Goal: Navigation & Orientation: Find specific page/section

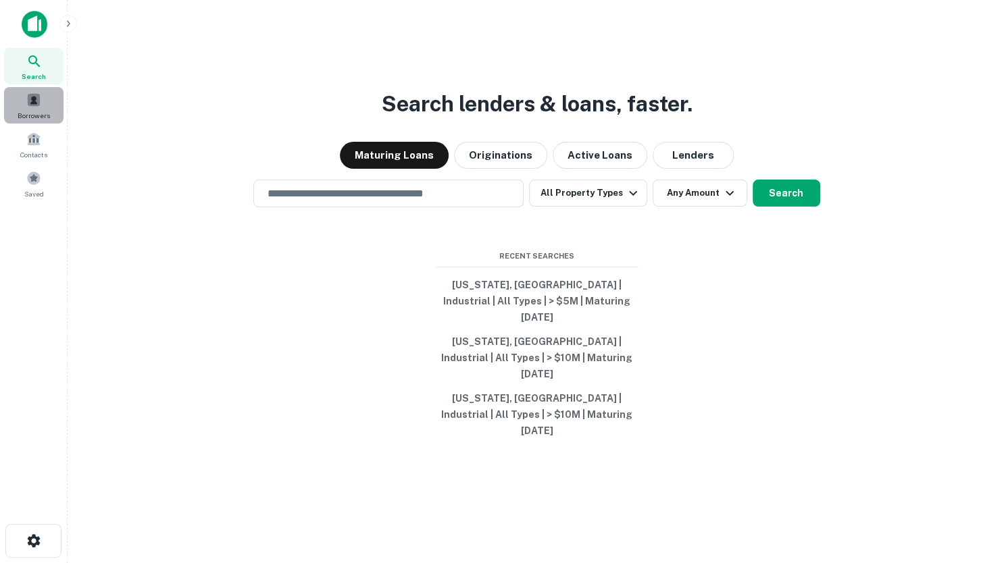
click at [33, 102] on span at bounding box center [33, 100] width 15 height 15
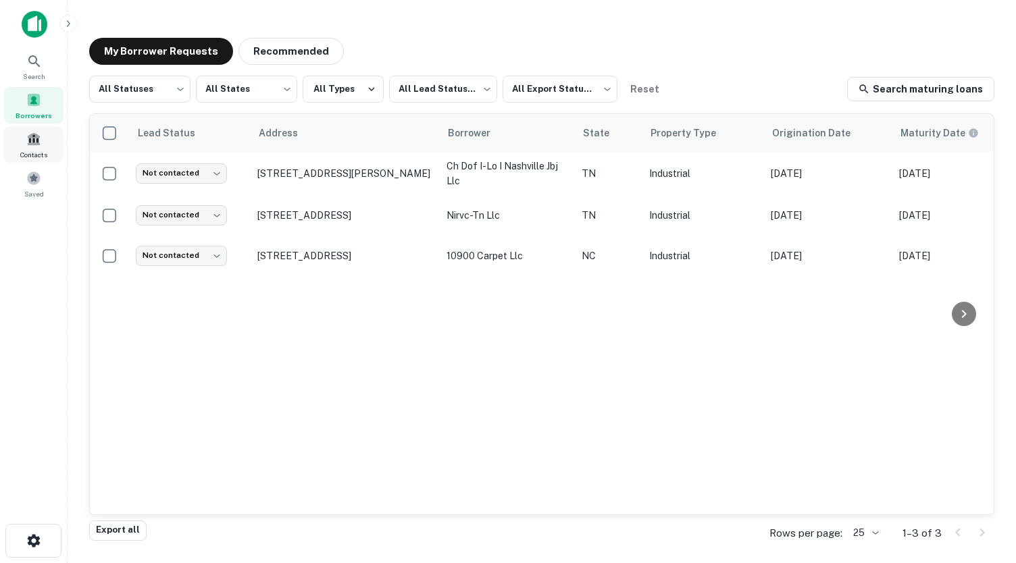
click at [36, 140] on span at bounding box center [33, 139] width 15 height 15
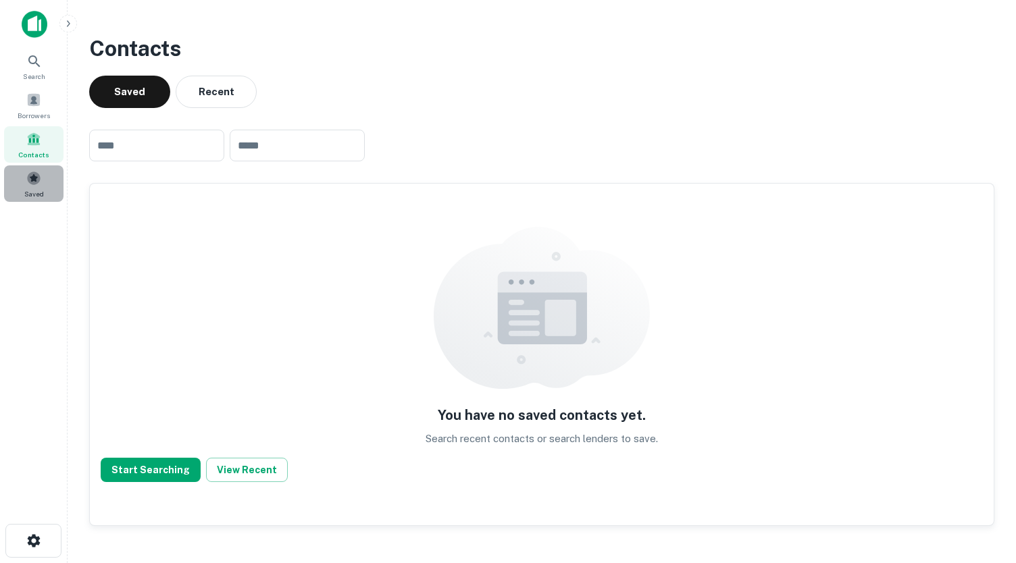
click at [37, 182] on span at bounding box center [33, 178] width 15 height 15
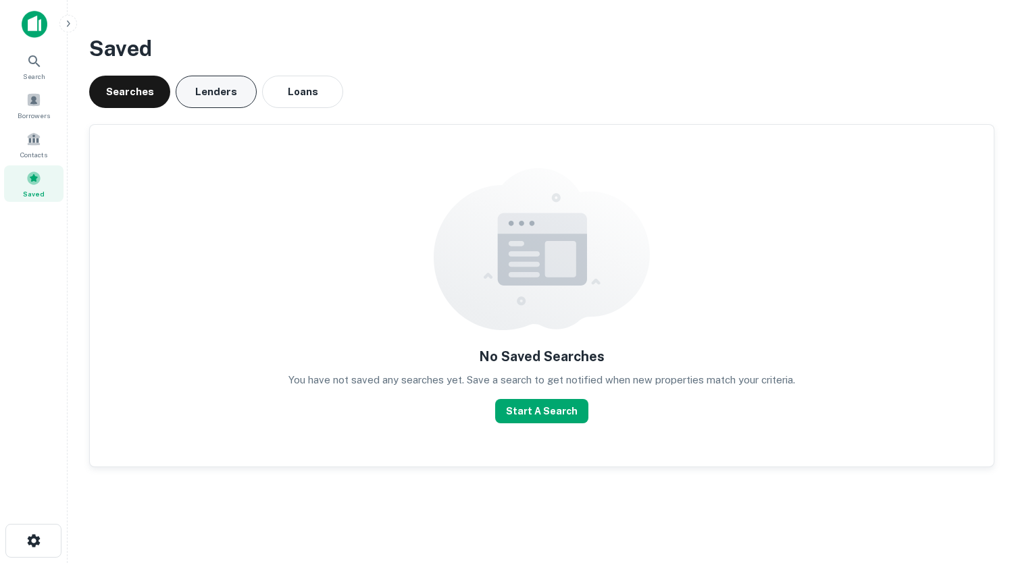
click at [203, 95] on button "Lenders" at bounding box center [216, 92] width 81 height 32
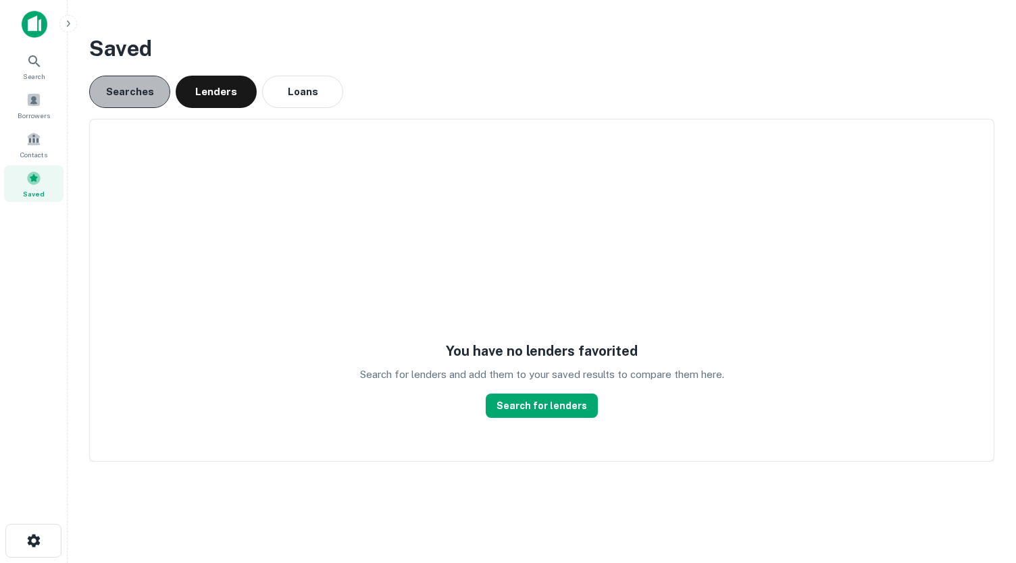
click at [149, 97] on button "Searches" at bounding box center [129, 92] width 81 height 32
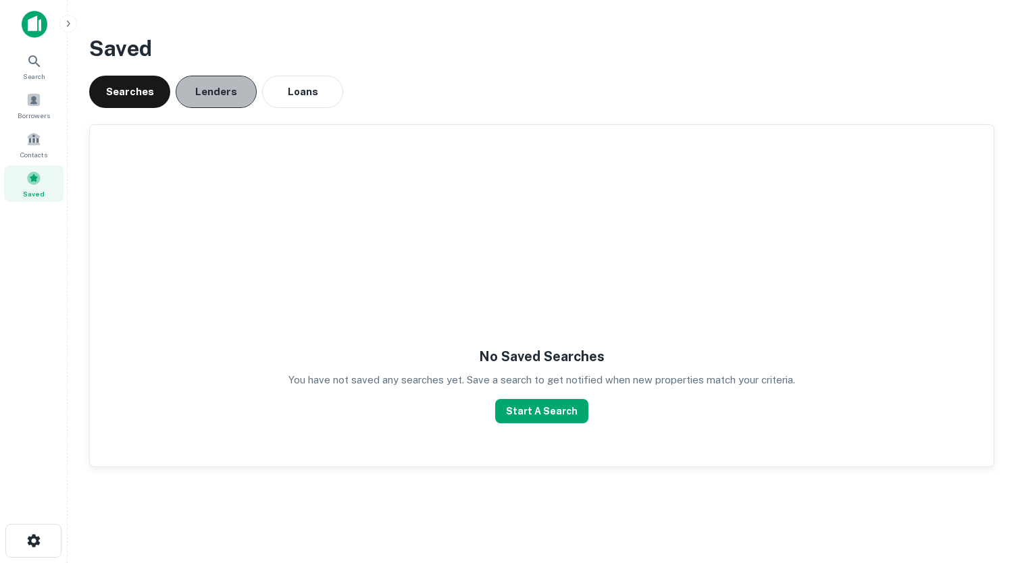
click at [204, 95] on button "Lenders" at bounding box center [216, 92] width 81 height 32
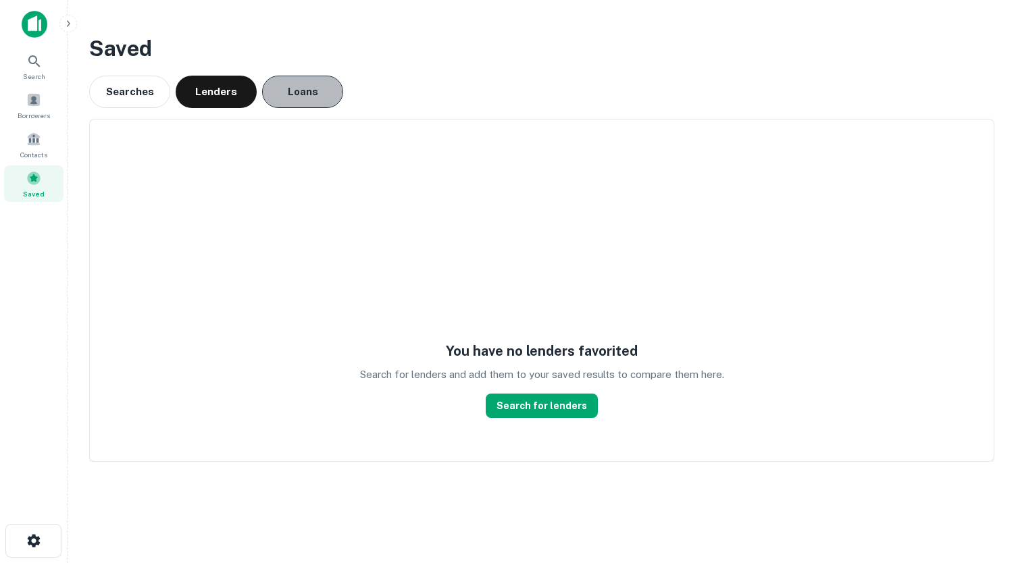
click at [289, 90] on button "Loans" at bounding box center [302, 92] width 81 height 32
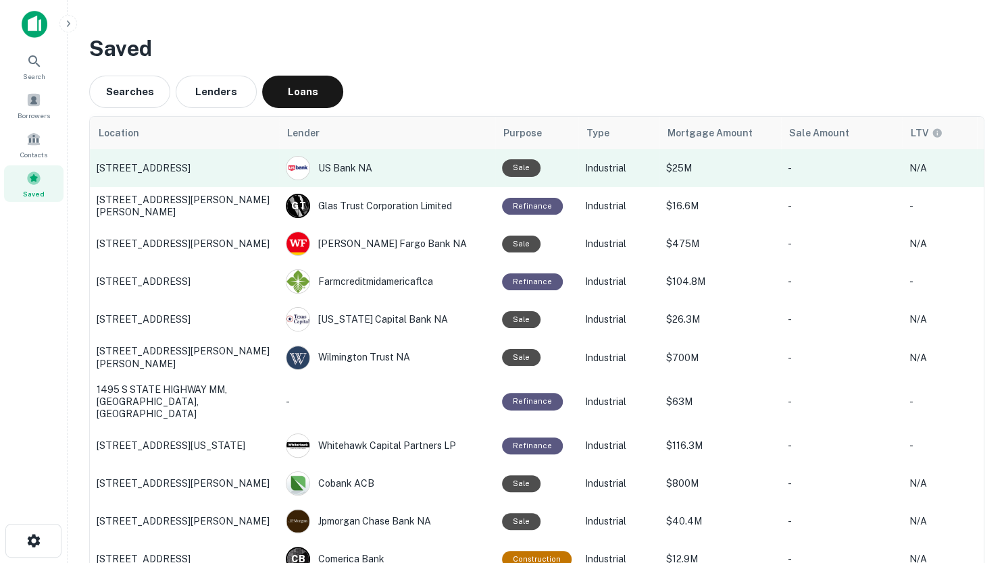
click at [151, 172] on p "[STREET_ADDRESS]" at bounding box center [185, 168] width 176 height 12
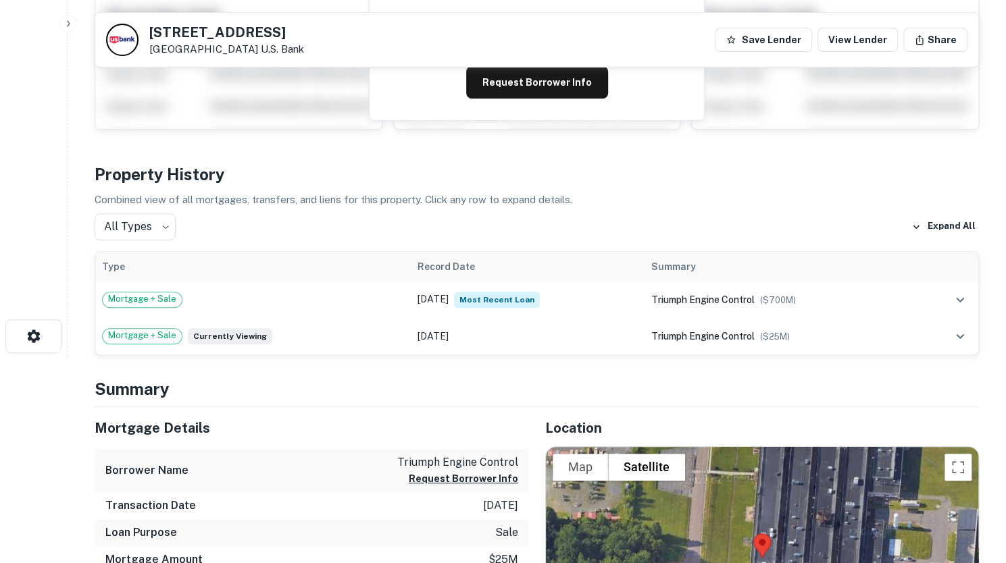
scroll to position [207, 0]
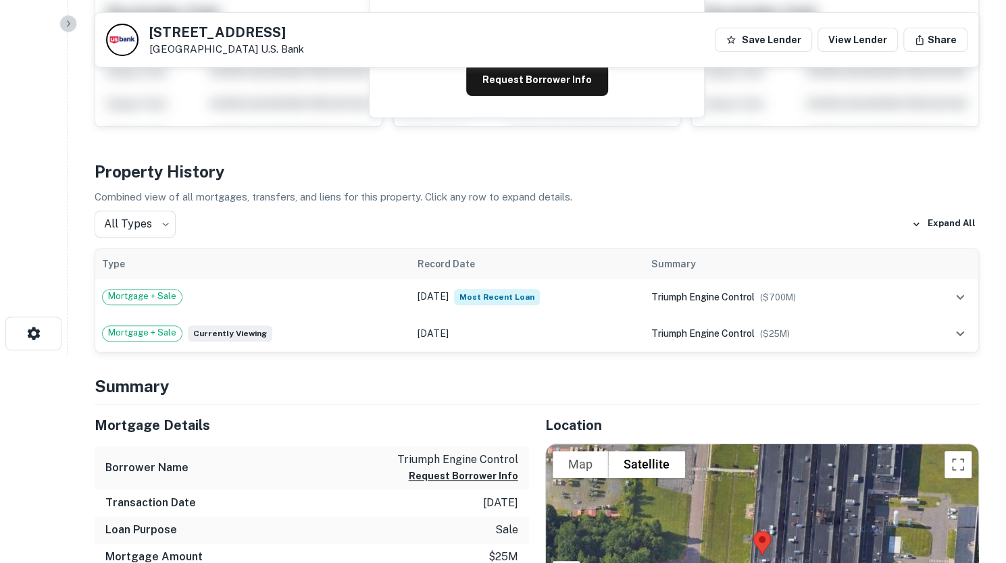
click at [65, 24] on icon "button" at bounding box center [68, 23] width 11 height 11
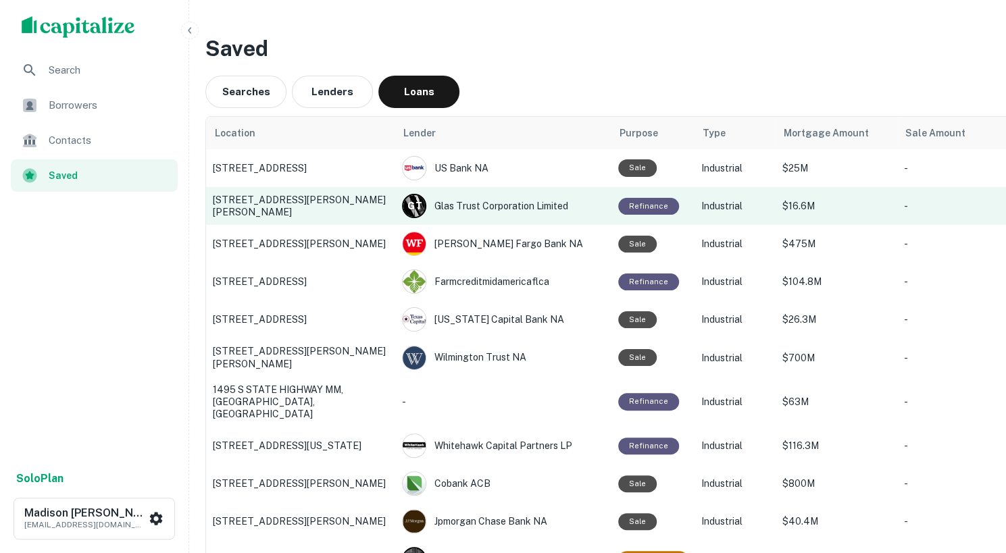
click at [272, 215] on td "[STREET_ADDRESS][PERSON_NAME][PERSON_NAME]" at bounding box center [300, 206] width 189 height 38
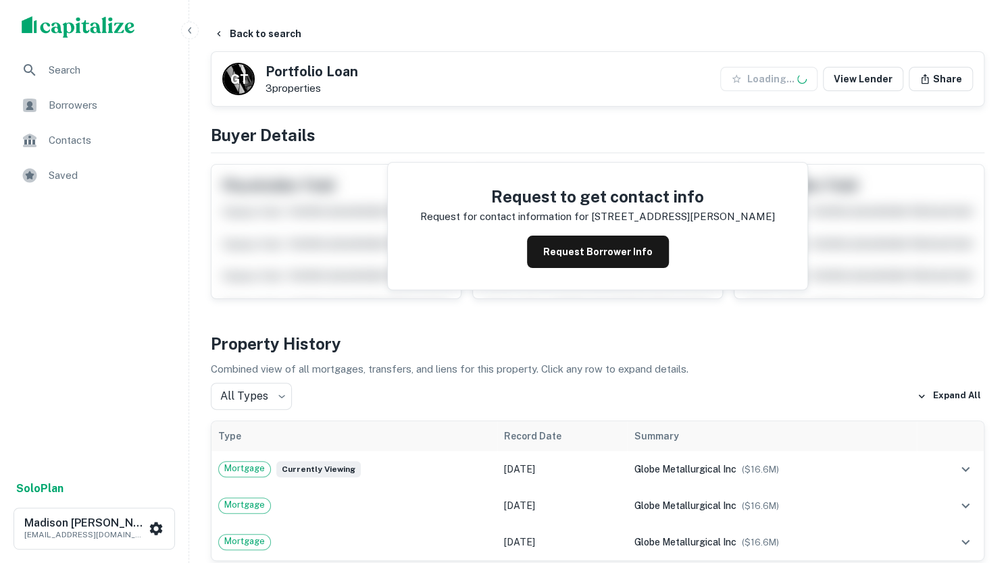
scroll to position [180, 0]
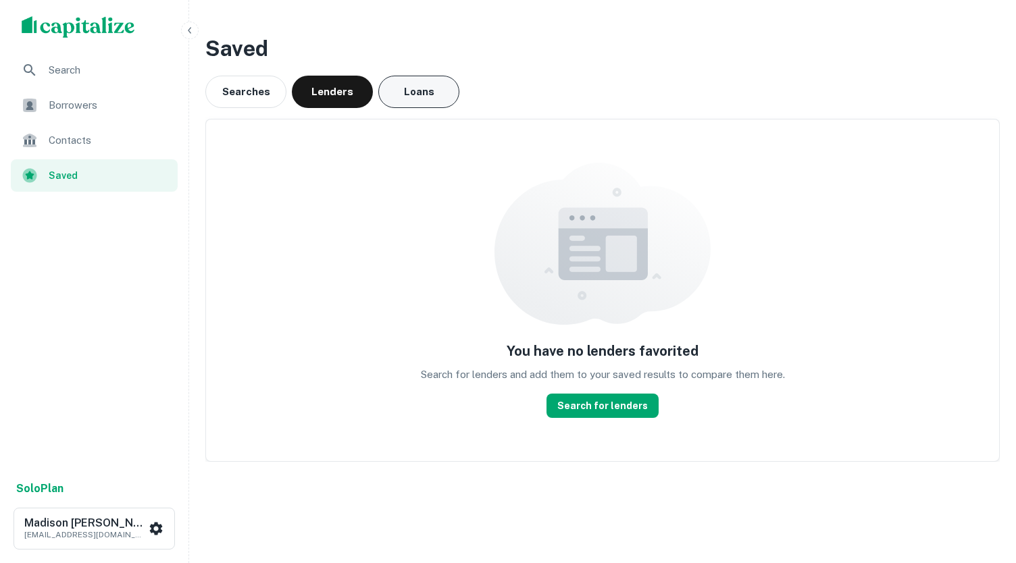
click at [415, 102] on button "Loans" at bounding box center [418, 92] width 81 height 32
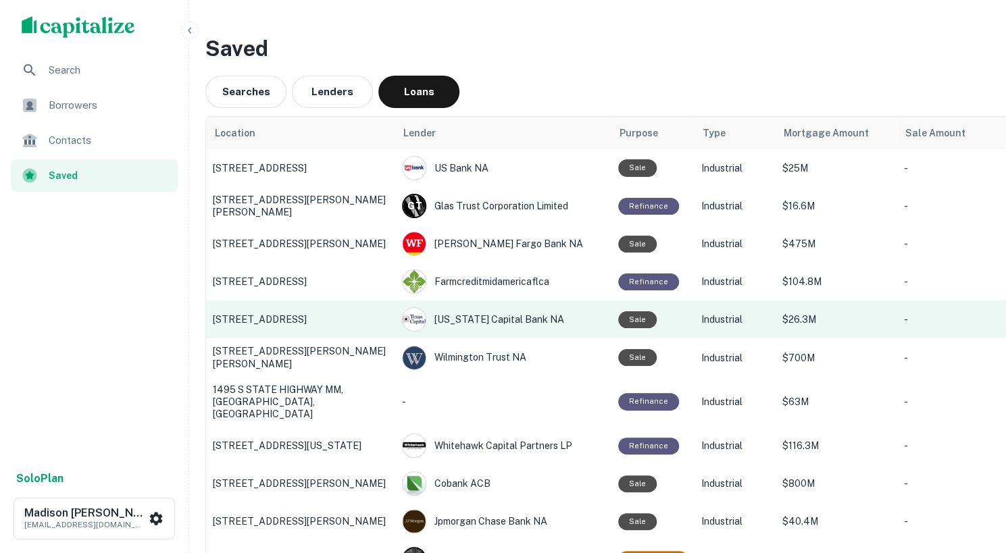
click at [309, 322] on p "[STREET_ADDRESS]" at bounding box center [301, 319] width 176 height 12
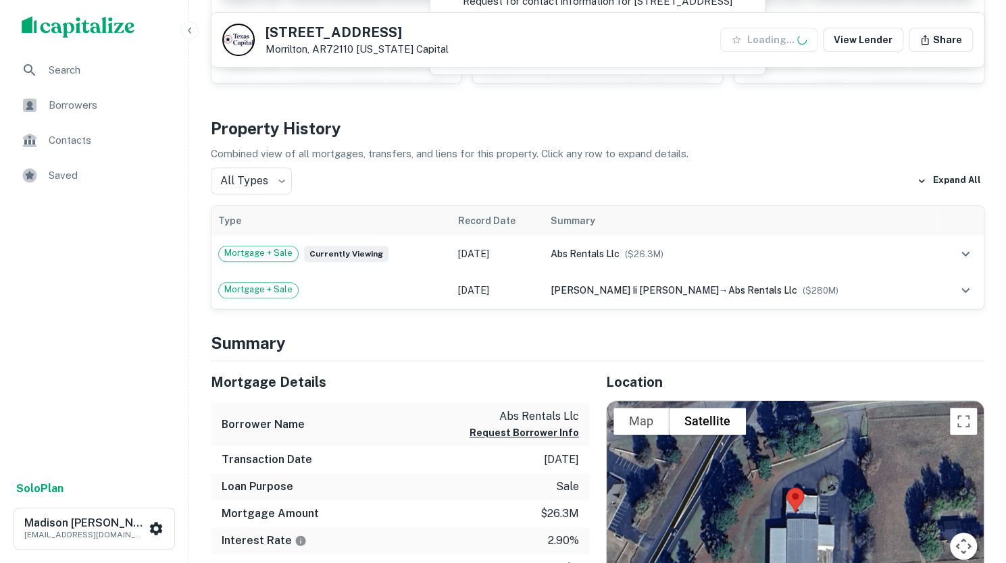
scroll to position [249, 0]
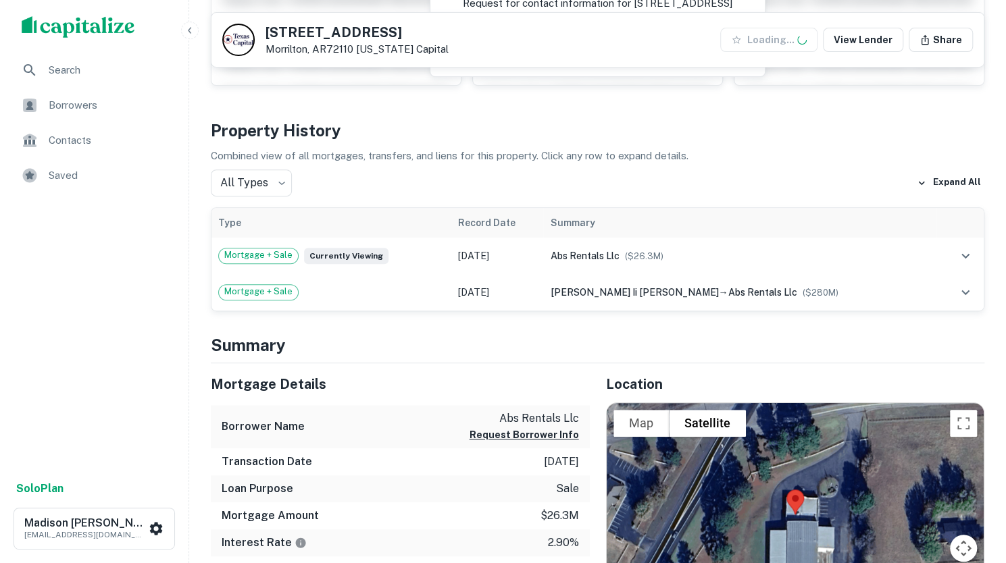
click at [195, 27] on button "button" at bounding box center [190, 31] width 18 height 18
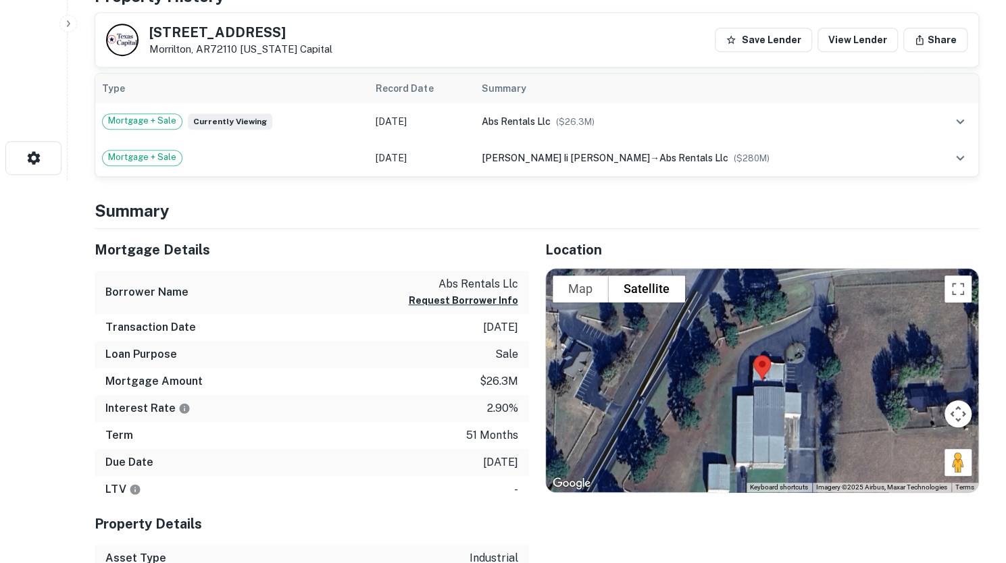
scroll to position [386, 0]
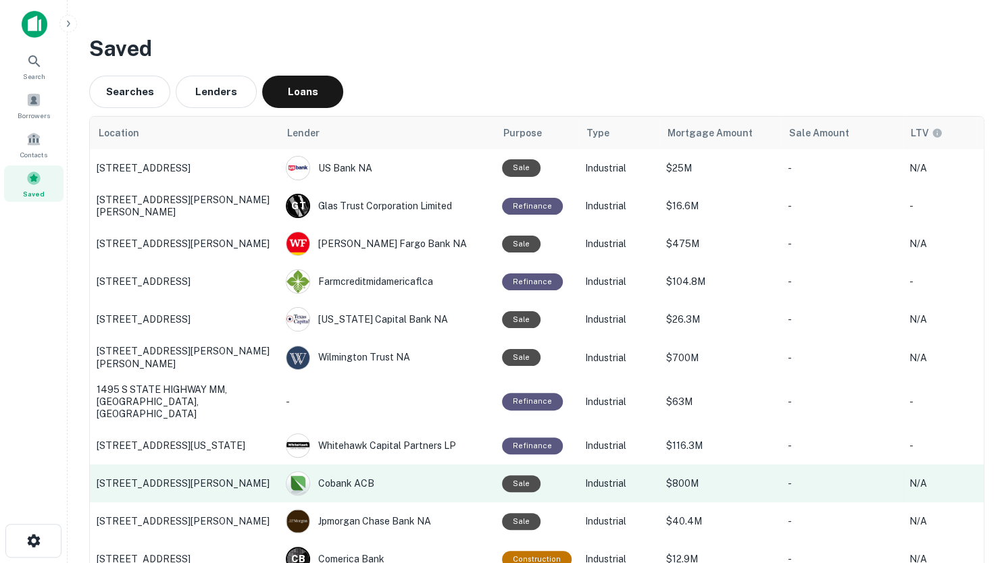
click at [204, 478] on p "[STREET_ADDRESS][PERSON_NAME]" at bounding box center [185, 484] width 176 height 12
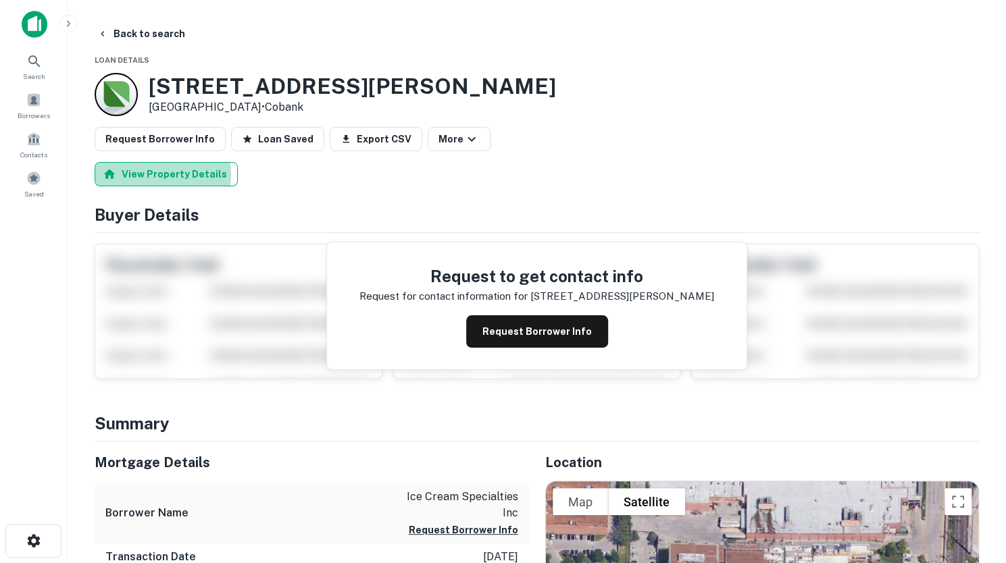
click at [156, 174] on button "View Property Details" at bounding box center [166, 174] width 143 height 24
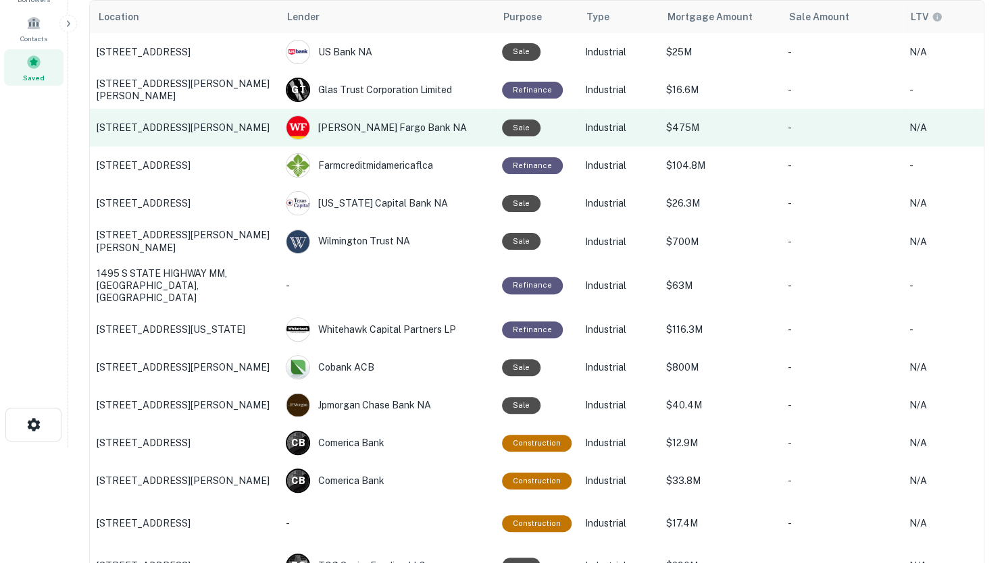
scroll to position [155, 0]
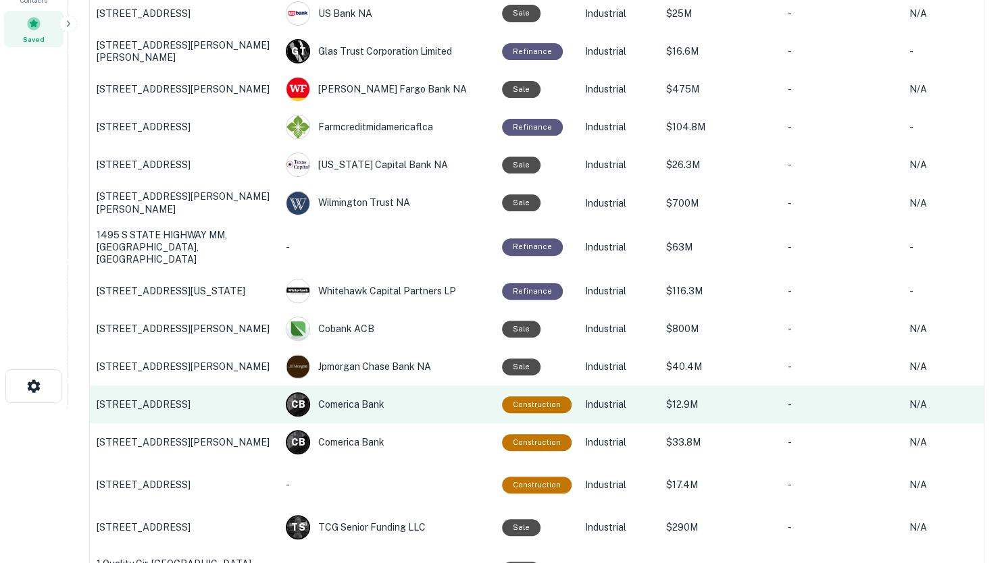
click at [157, 399] on p "[STREET_ADDRESS]" at bounding box center [185, 405] width 176 height 12
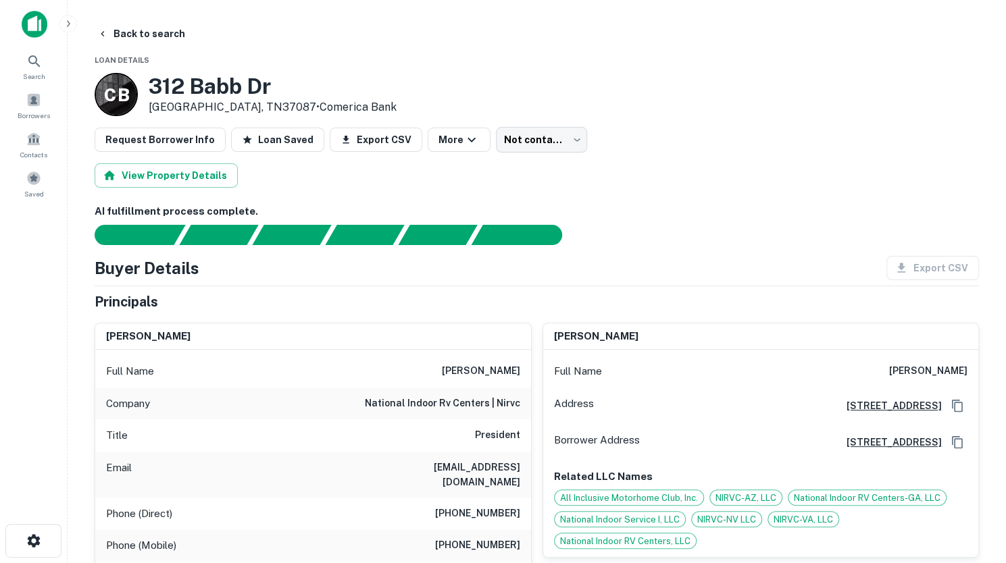
scroll to position [122, 0]
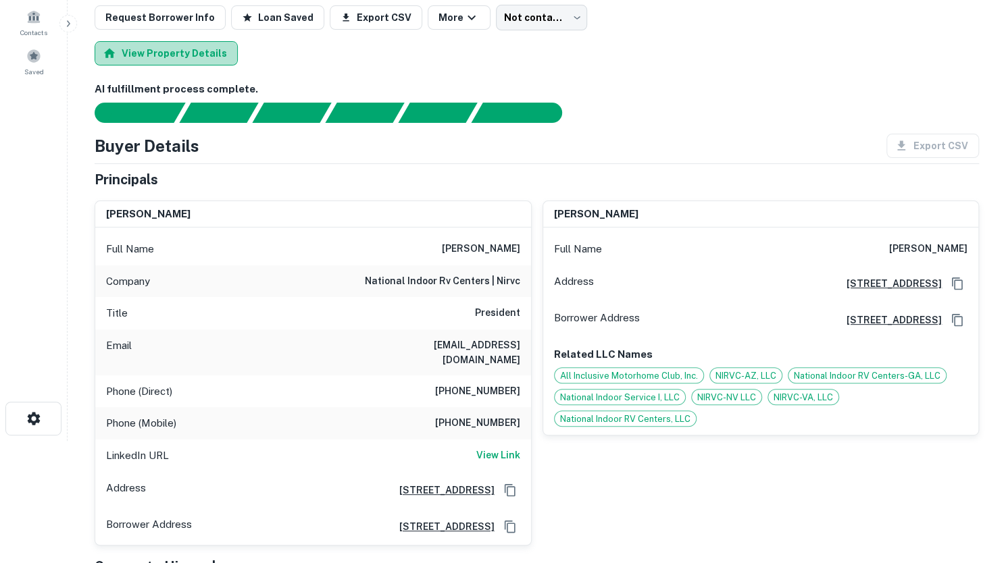
click at [213, 57] on button "View Property Details" at bounding box center [166, 53] width 143 height 24
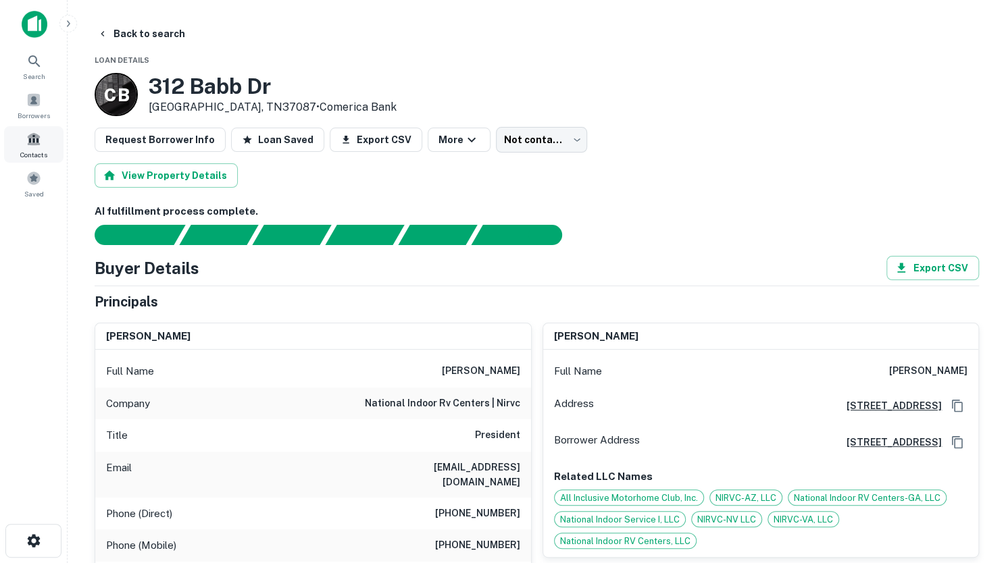
click at [30, 148] on div "Contacts" at bounding box center [33, 144] width 59 height 36
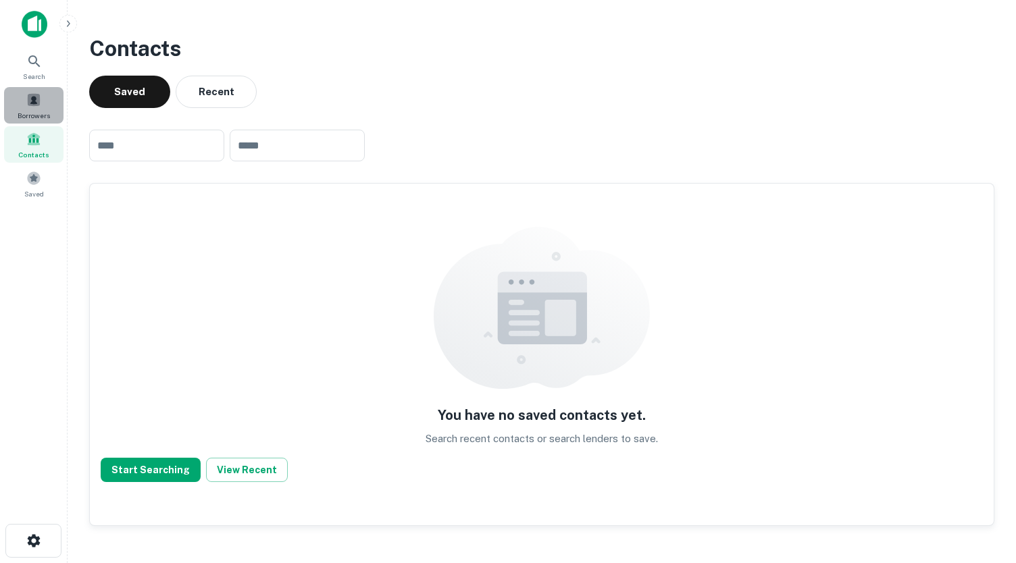
click at [39, 116] on span "Borrowers" at bounding box center [34, 115] width 32 height 11
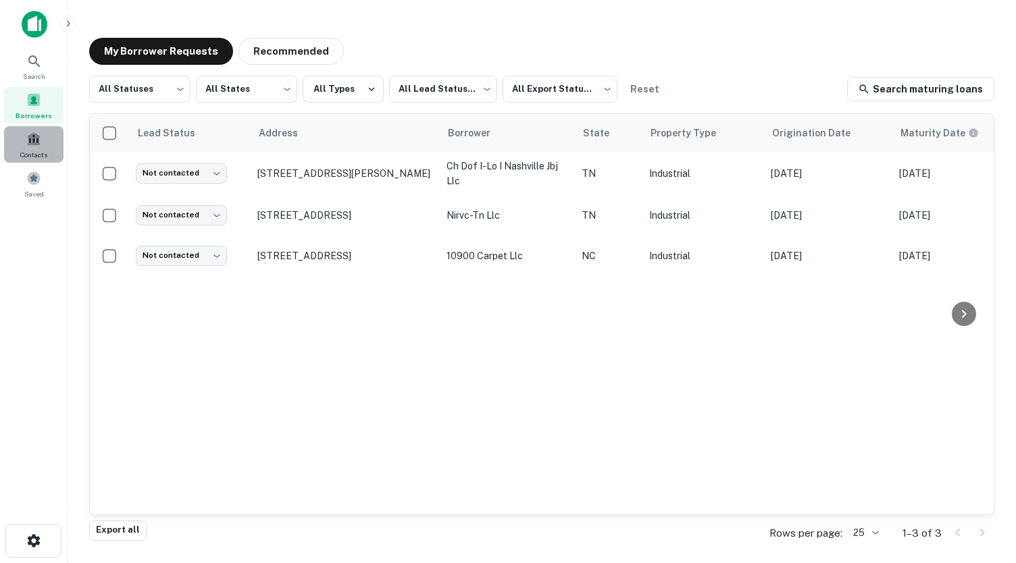
click at [30, 152] on span "Contacts" at bounding box center [33, 154] width 27 height 11
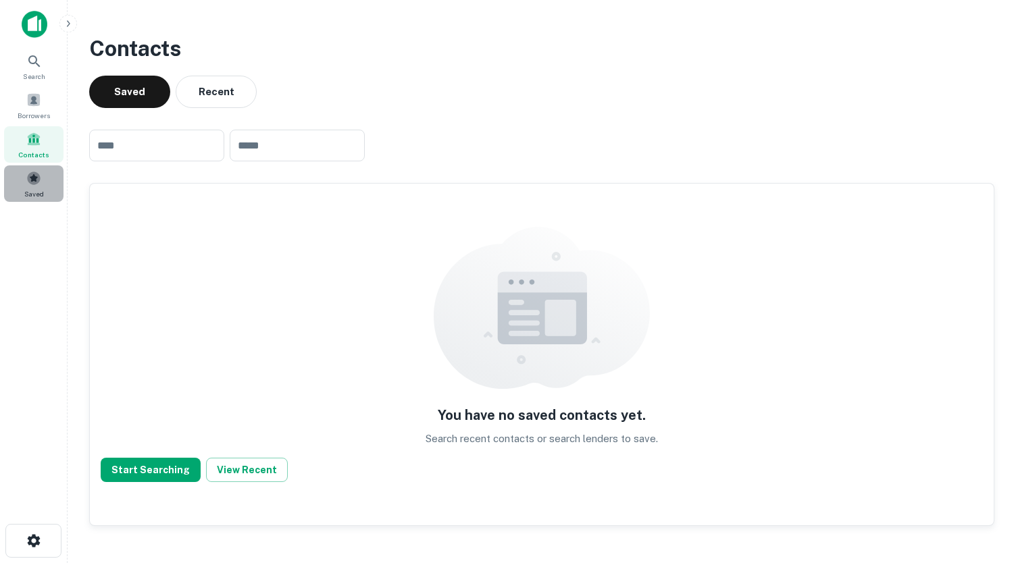
click at [31, 176] on span at bounding box center [33, 178] width 15 height 15
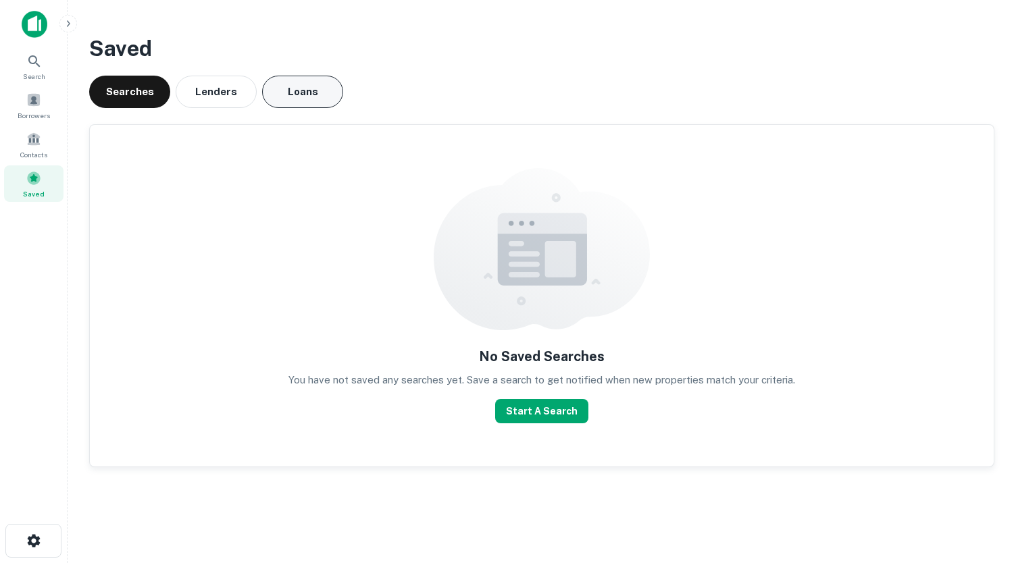
click at [311, 87] on button "Loans" at bounding box center [302, 92] width 81 height 32
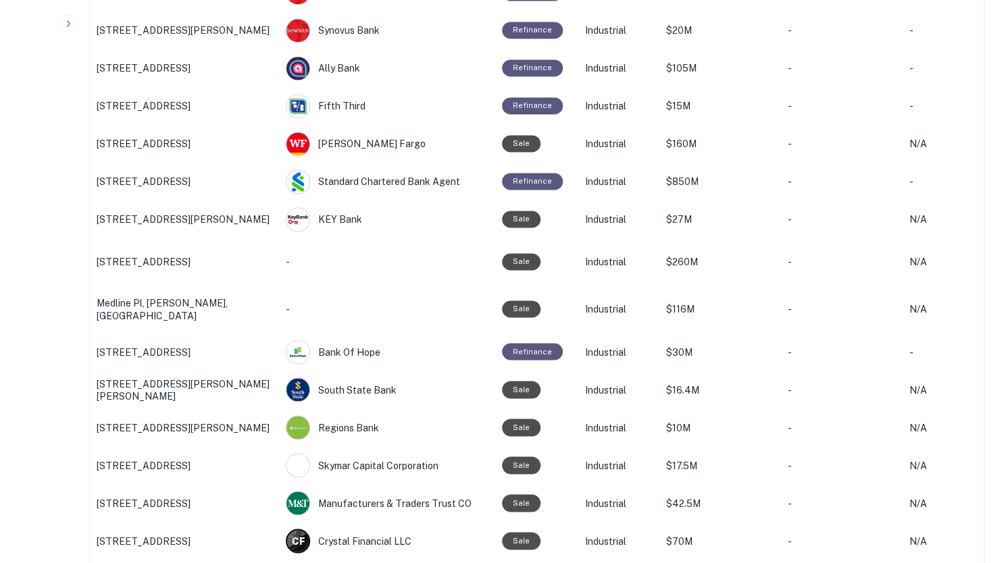
scroll to position [1194, 0]
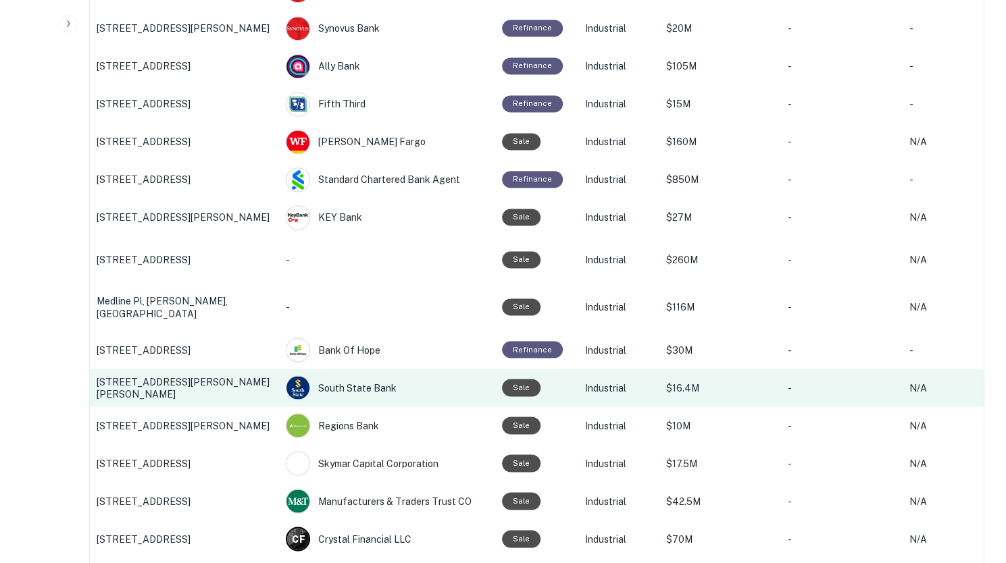
click at [184, 390] on p "[STREET_ADDRESS][PERSON_NAME][PERSON_NAME]" at bounding box center [185, 388] width 176 height 24
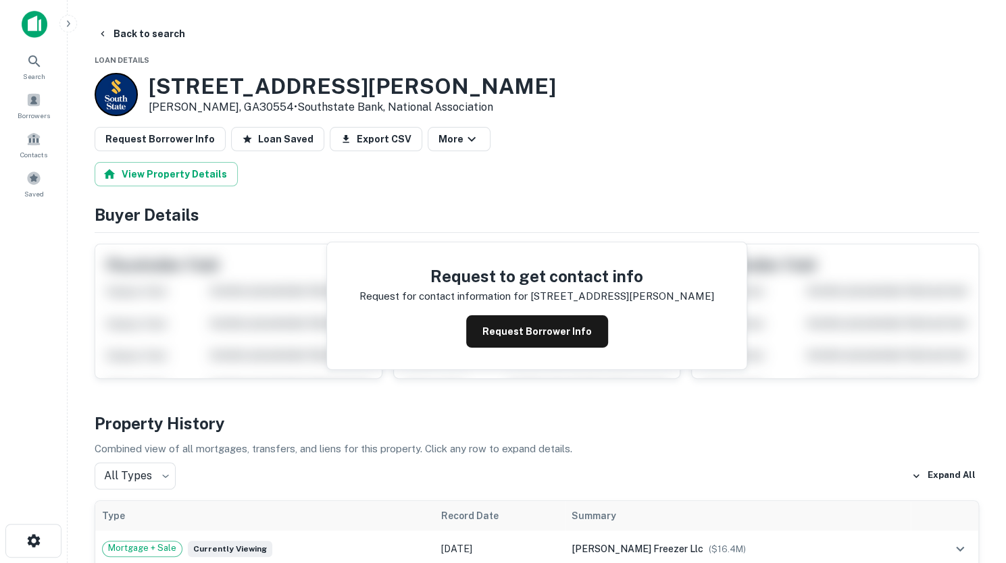
scroll to position [1, 0]
click at [28, 175] on span at bounding box center [33, 177] width 15 height 15
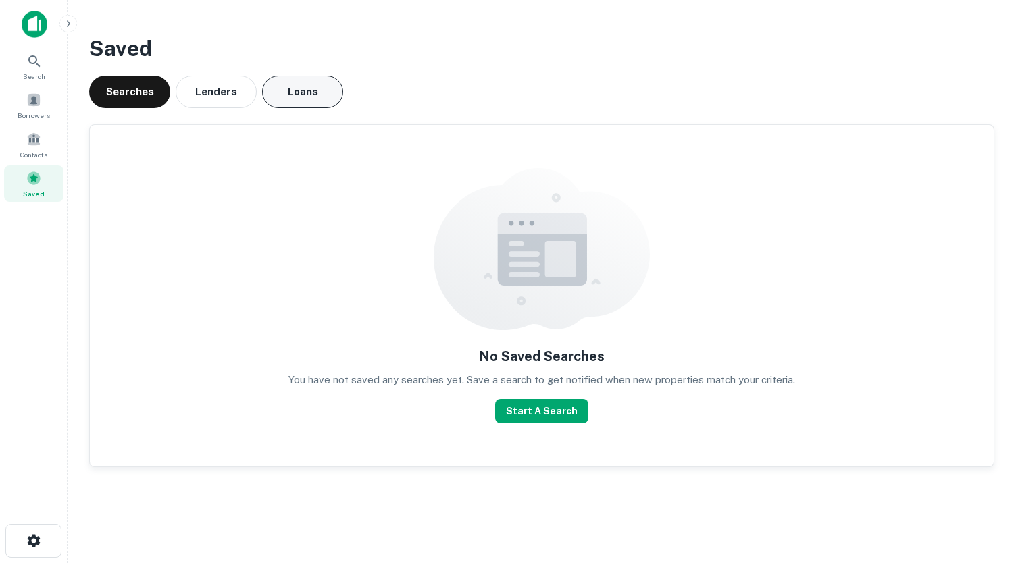
click at [328, 97] on button "Loans" at bounding box center [302, 92] width 81 height 32
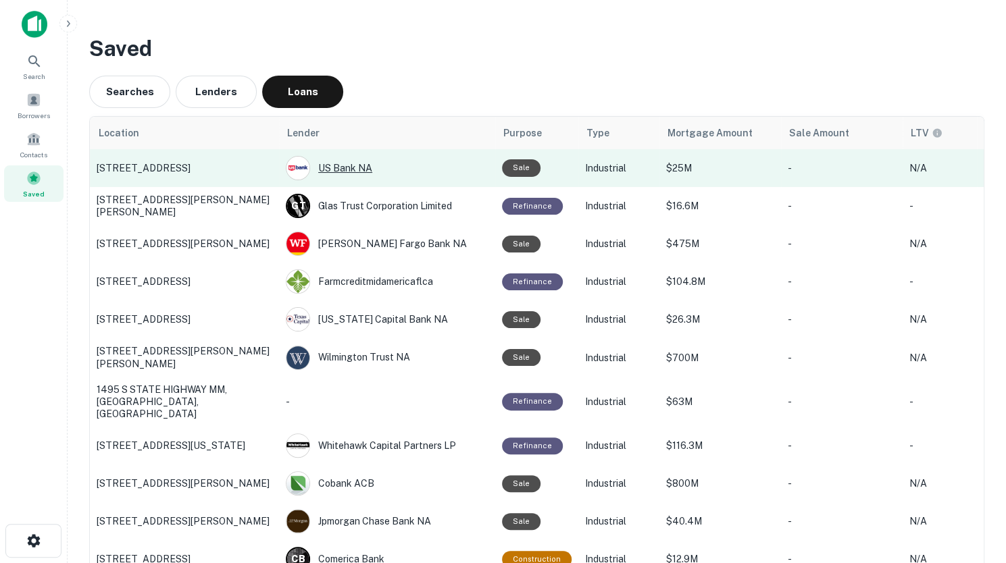
click at [392, 169] on div "US Bank NA" at bounding box center [387, 168] width 203 height 24
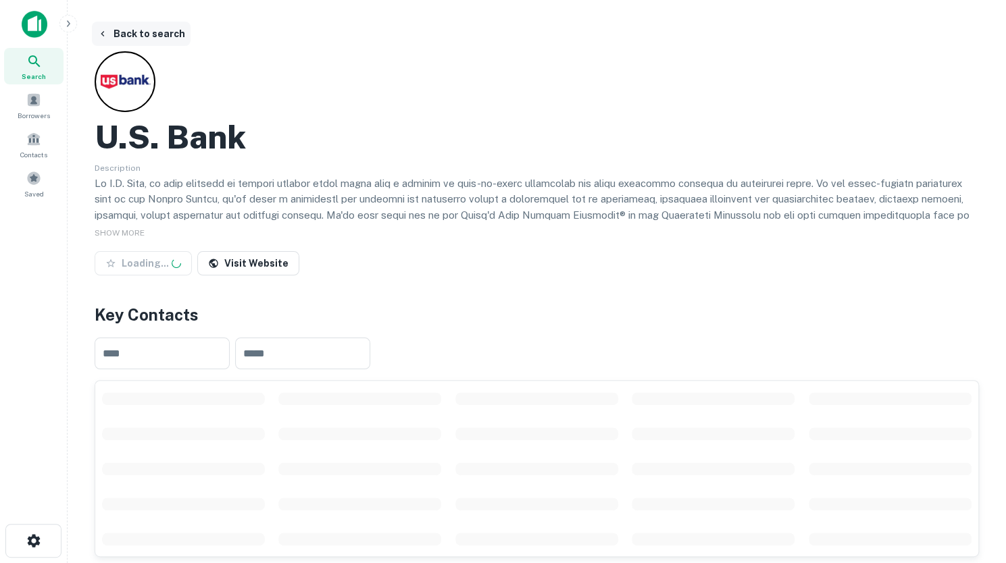
click at [101, 32] on icon "button" at bounding box center [102, 33] width 11 height 11
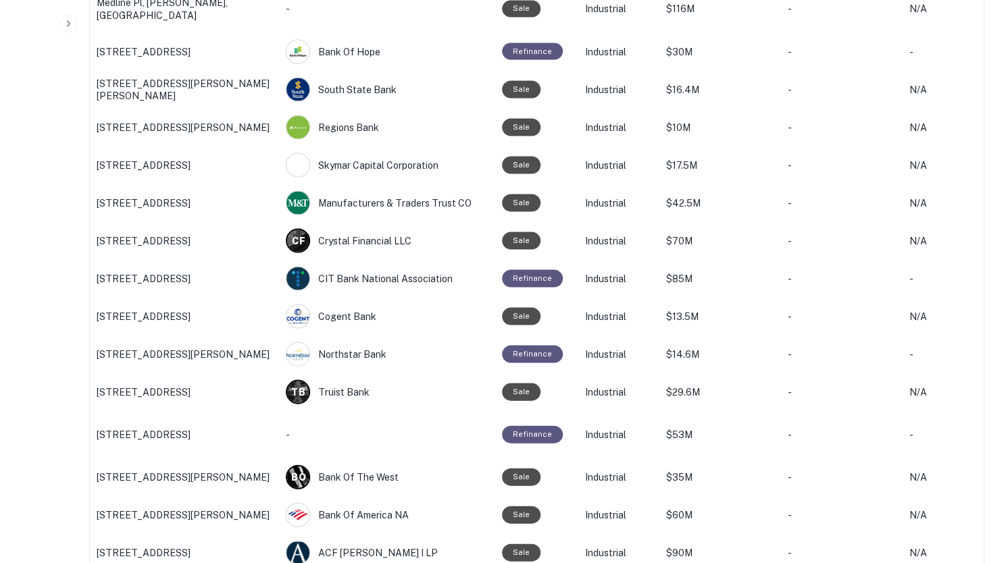
scroll to position [1593, 0]
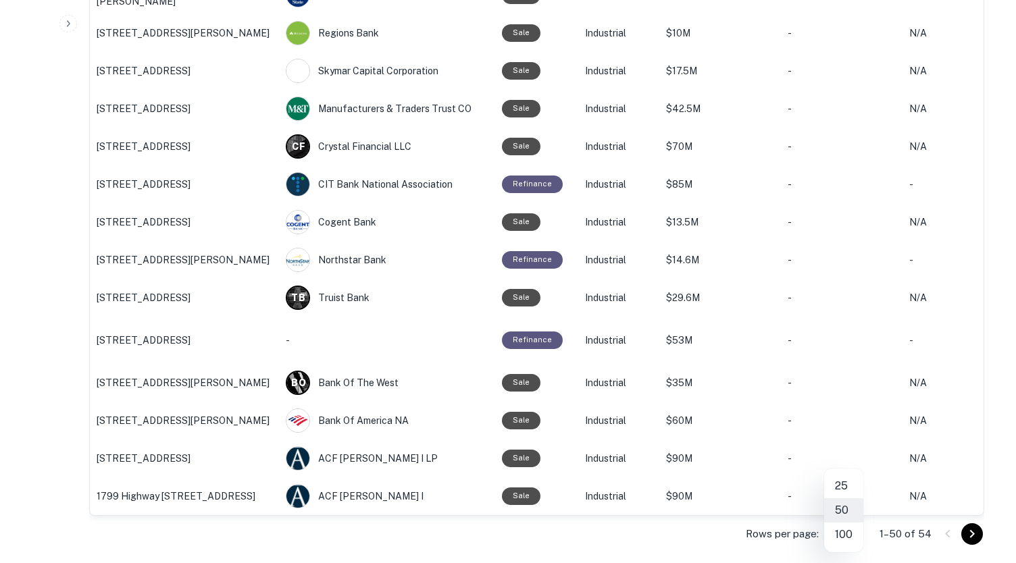
click at [844, 534] on li "100" at bounding box center [843, 535] width 39 height 24
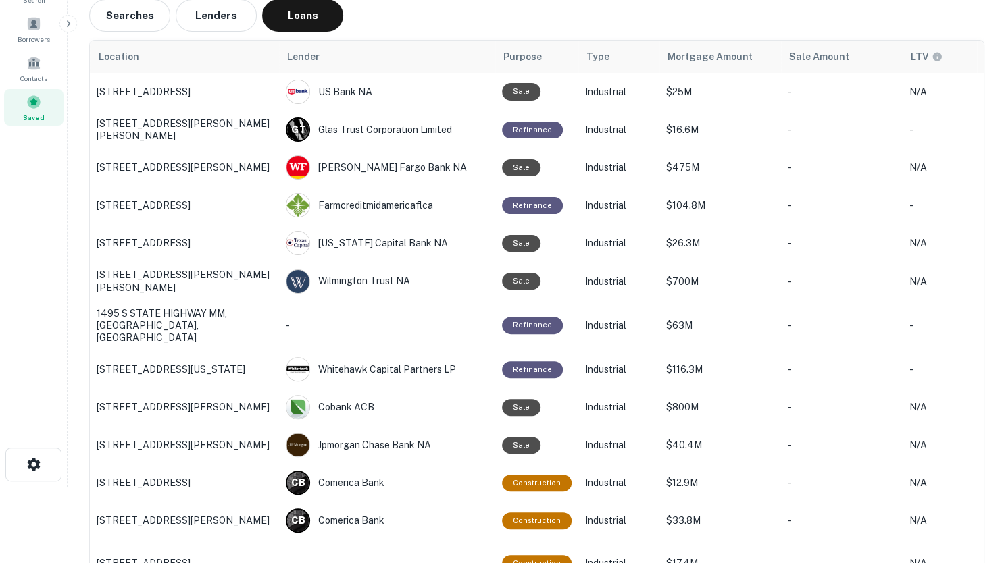
scroll to position [80, 0]
